Goal: Information Seeking & Learning: Check status

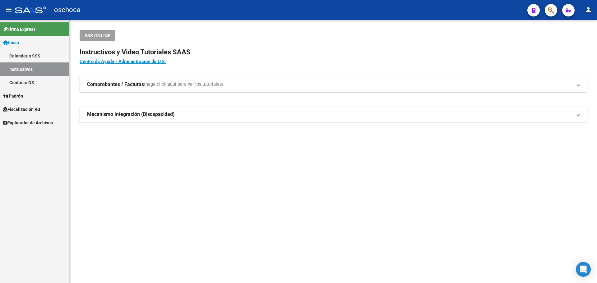
click at [21, 108] on span "Fiscalización RG" at bounding box center [21, 109] width 37 height 7
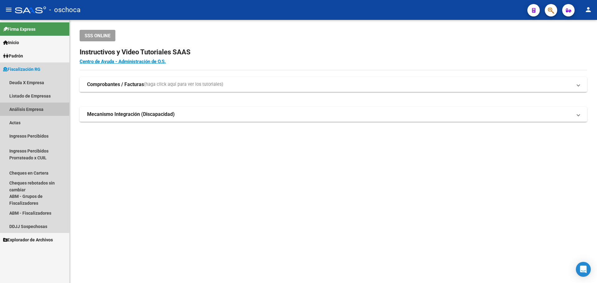
click at [27, 111] on link "Análisis Empresa" at bounding box center [34, 109] width 69 height 13
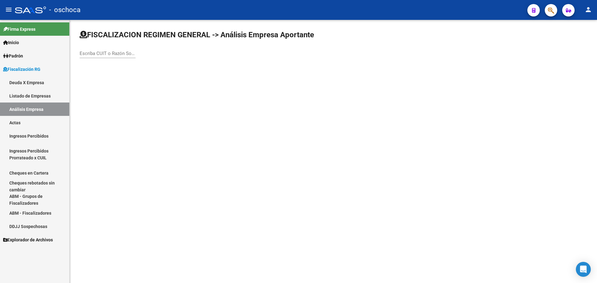
click at [98, 54] on input "Escriba CUIT o Razón Social para buscar" at bounding box center [108, 54] width 56 height 6
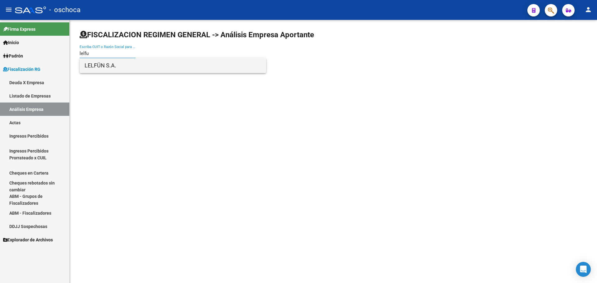
type input "lelfu"
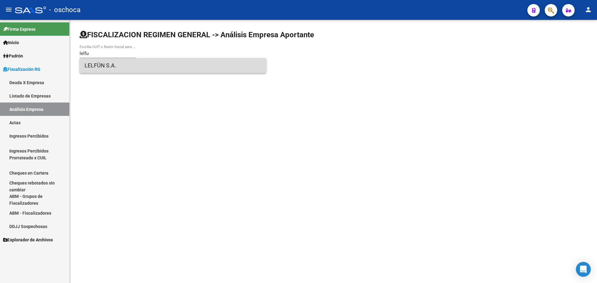
click at [107, 71] on span "LELFÜN S.A." at bounding box center [173, 65] width 177 height 15
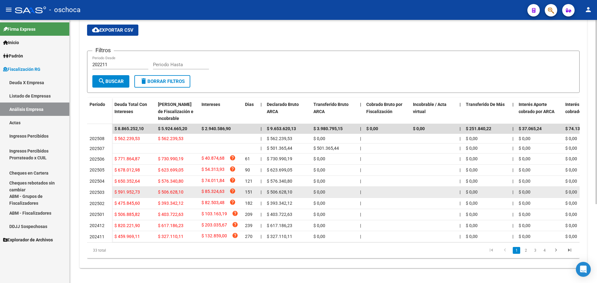
scroll to position [113, 0]
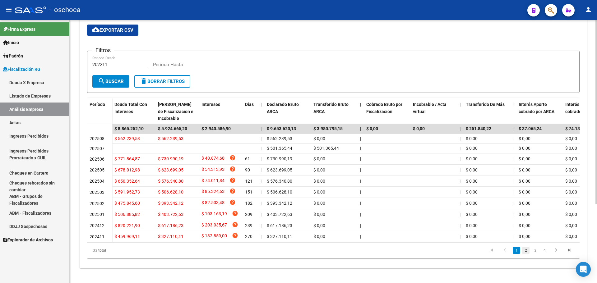
click at [527, 251] on link "2" at bounding box center [525, 250] width 7 height 7
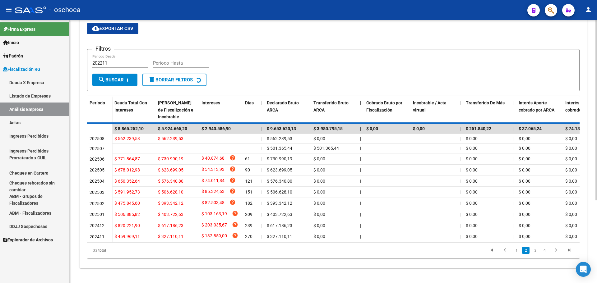
scroll to position [102, 0]
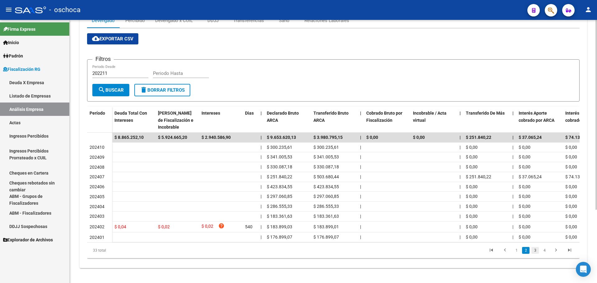
click at [535, 252] on link "3" at bounding box center [534, 250] width 7 height 7
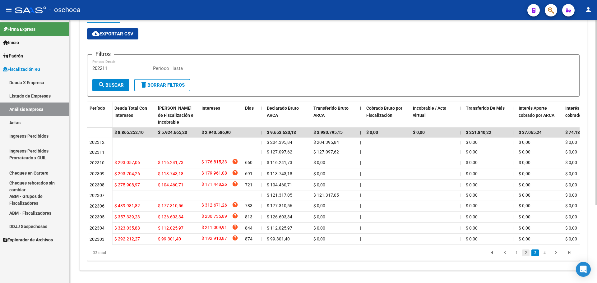
click at [525, 257] on link "2" at bounding box center [525, 253] width 7 height 7
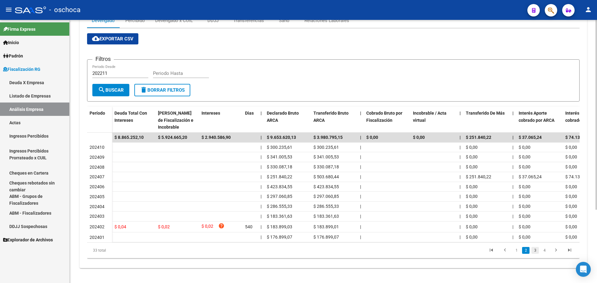
click at [533, 249] on link "3" at bounding box center [534, 250] width 7 height 7
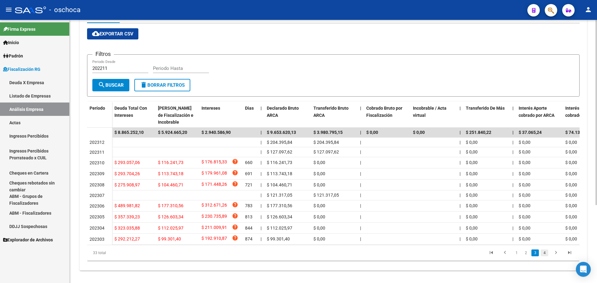
click at [544, 257] on link "4" at bounding box center [544, 253] width 7 height 7
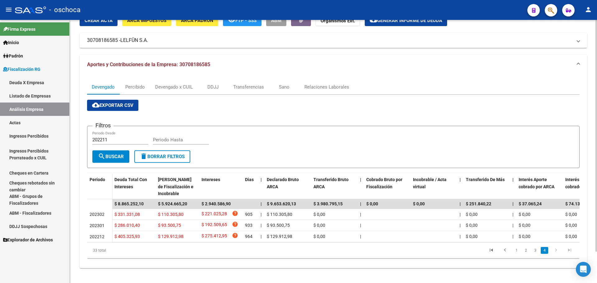
scroll to position [36, 0]
click at [506, 249] on icon "go to previous page" at bounding box center [505, 250] width 8 height 7
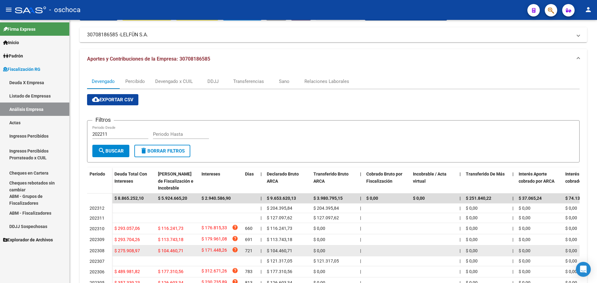
scroll to position [111, 0]
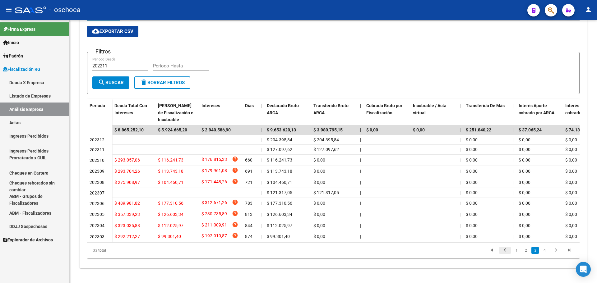
click at [508, 251] on icon "go to previous page" at bounding box center [505, 250] width 8 height 7
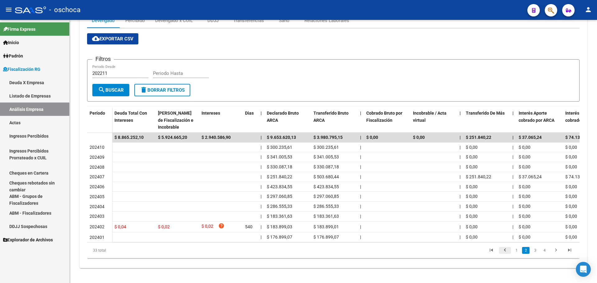
click at [508, 251] on icon "go to previous page" at bounding box center [505, 250] width 8 height 7
